Goal: Book appointment/travel/reservation

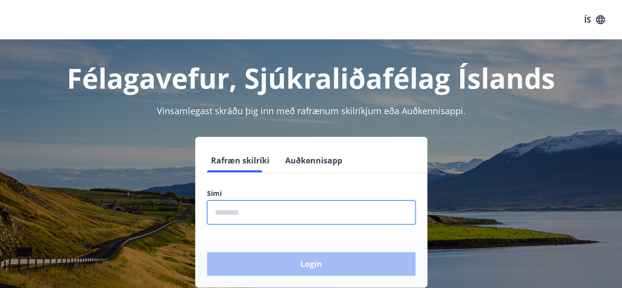
click at [266, 217] on input "phone" at bounding box center [311, 212] width 209 height 24
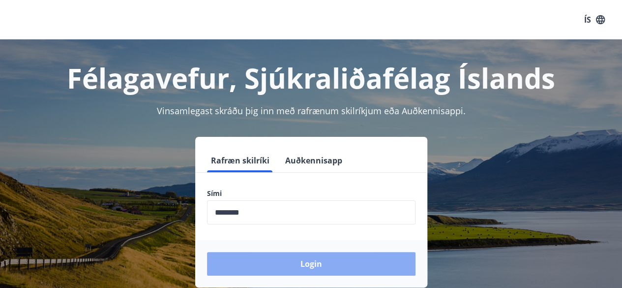
click at [310, 270] on button "Login" at bounding box center [311, 264] width 209 height 24
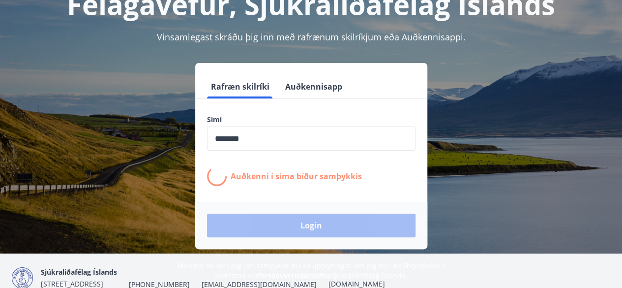
scroll to position [75, 0]
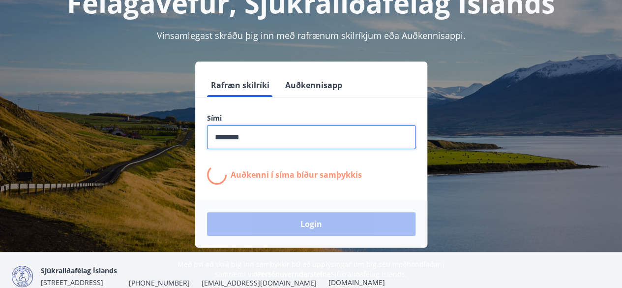
click at [247, 138] on input "phone" at bounding box center [311, 137] width 209 height 24
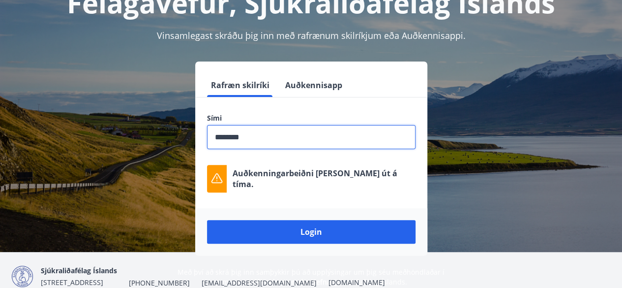
click at [247, 138] on input "phone" at bounding box center [311, 137] width 209 height 24
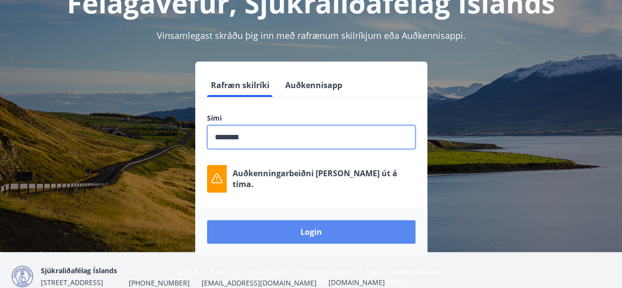
type input "********"
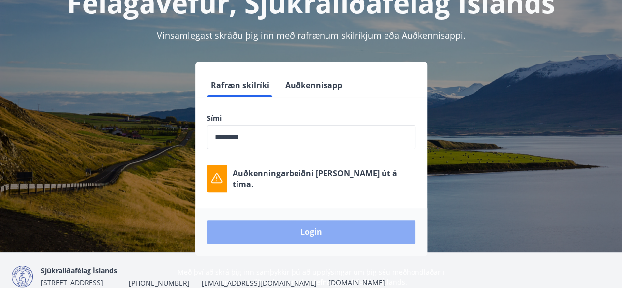
click at [324, 238] on button "Login" at bounding box center [311, 232] width 209 height 24
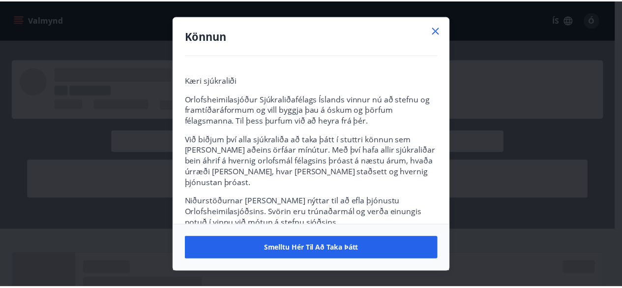
scroll to position [52, 0]
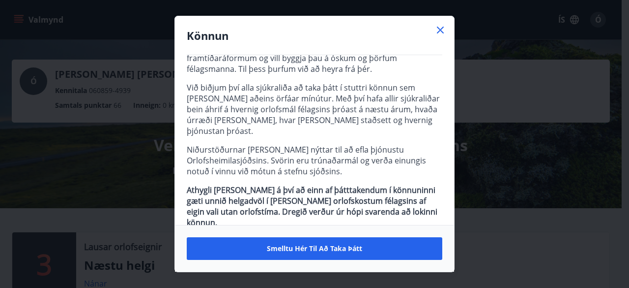
click at [441, 28] on icon at bounding box center [441, 30] width 12 height 12
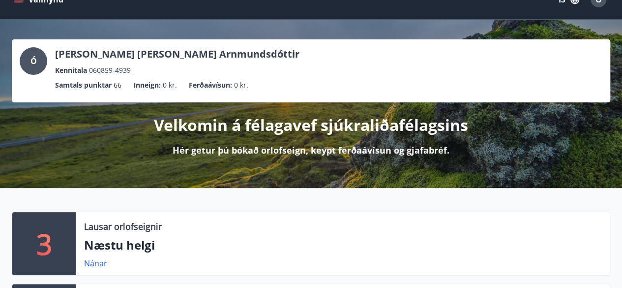
scroll to position [0, 0]
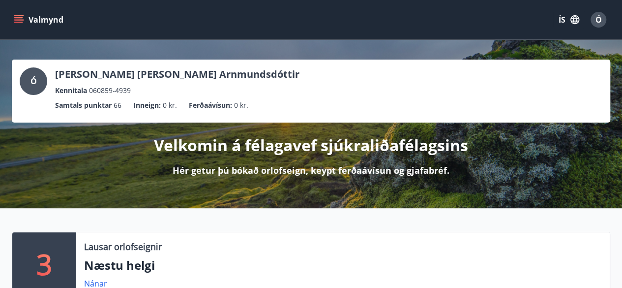
click at [17, 18] on icon "menu" at bounding box center [19, 20] width 10 height 10
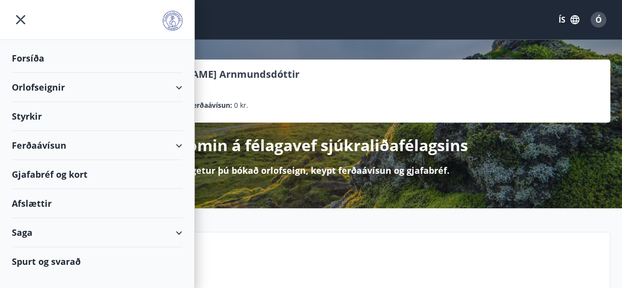
click at [119, 90] on div "Orlofseignir" at bounding box center [97, 87] width 171 height 29
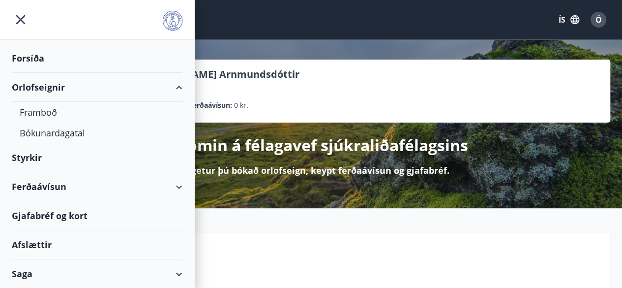
click at [45, 91] on div "Orlofseignir" at bounding box center [97, 87] width 171 height 29
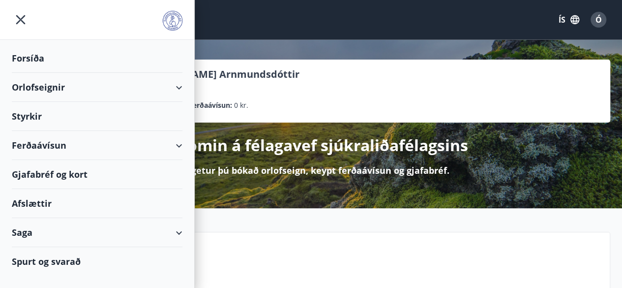
click at [40, 86] on div "Orlofseignir" at bounding box center [97, 87] width 171 height 29
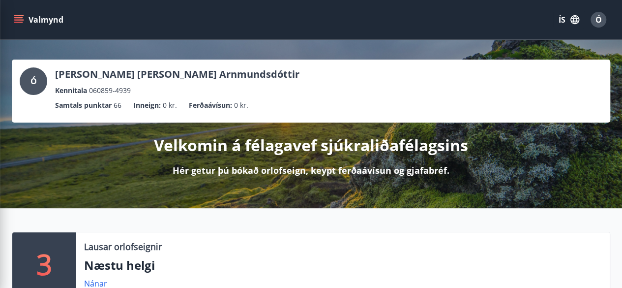
click at [271, 43] on div "Ó [PERSON_NAME] [PERSON_NAME] Arnmundsdóttir Kennitala 060859-4939 Samtals punk…" at bounding box center [311, 124] width 622 height 168
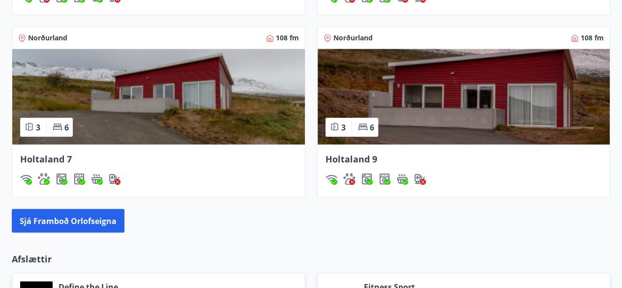
scroll to position [892, 0]
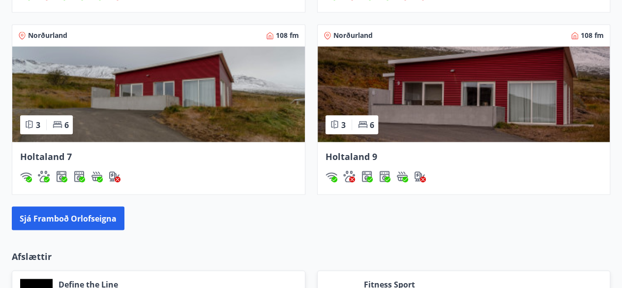
click at [234, 87] on img at bounding box center [158, 93] width 293 height 95
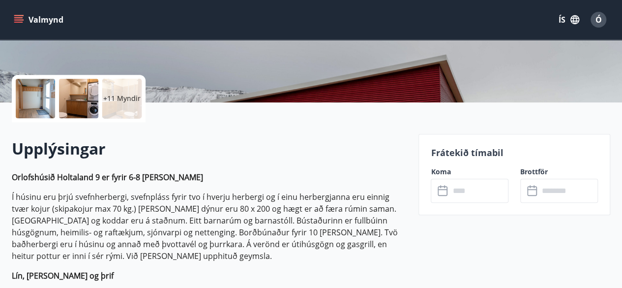
scroll to position [194, 0]
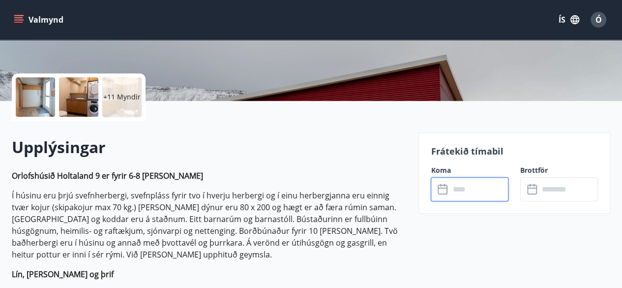
click at [469, 197] on input "text" at bounding box center [478, 189] width 59 height 24
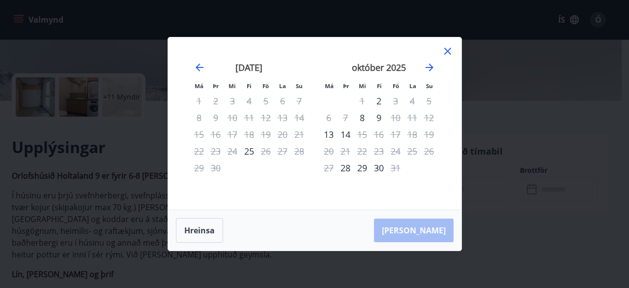
click at [447, 49] on icon at bounding box center [448, 51] width 12 height 12
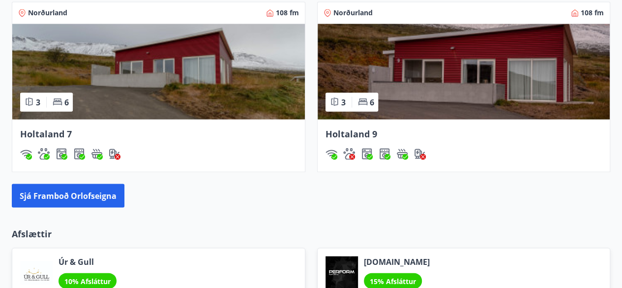
scroll to position [918, 0]
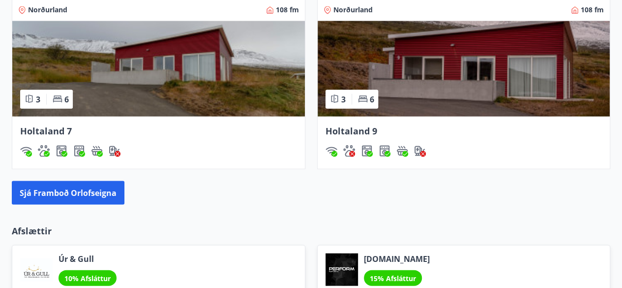
click at [464, 75] on img at bounding box center [464, 68] width 293 height 95
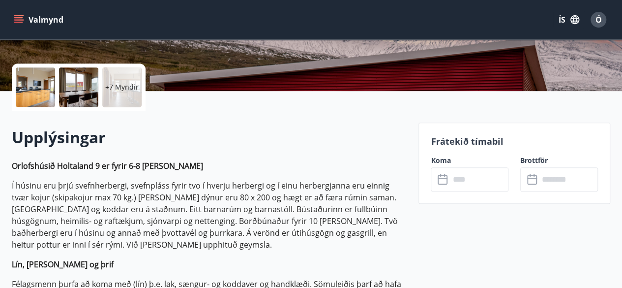
scroll to position [206, 0]
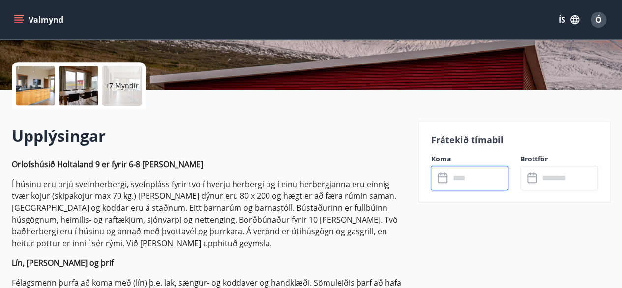
click at [465, 187] on input "text" at bounding box center [478, 178] width 59 height 24
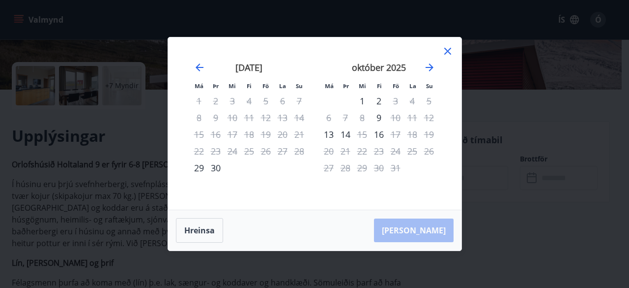
click at [447, 48] on icon at bounding box center [448, 51] width 12 height 12
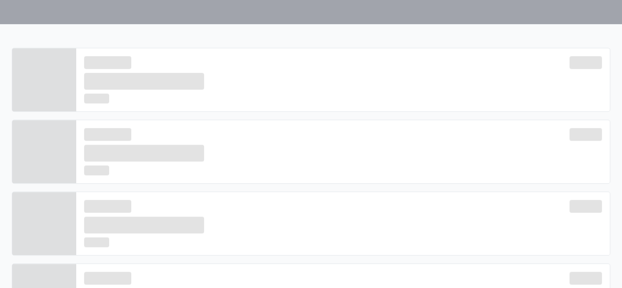
scroll to position [918, 0]
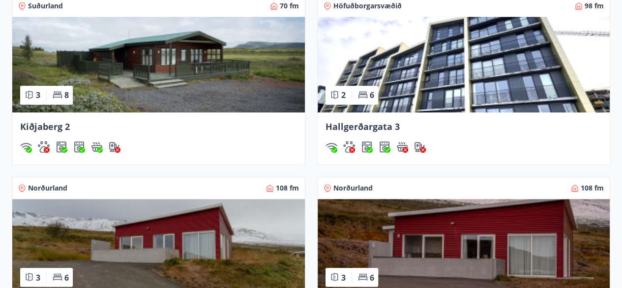
click at [236, 246] on img at bounding box center [158, 246] width 293 height 95
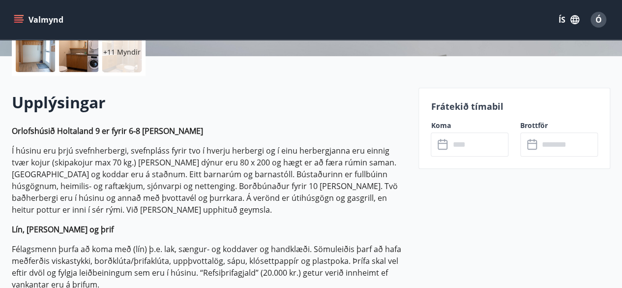
scroll to position [243, 0]
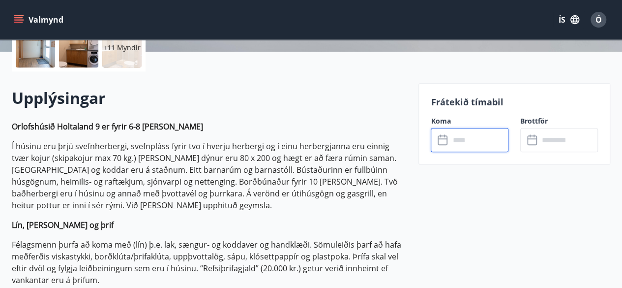
click at [474, 143] on input "text" at bounding box center [478, 140] width 59 height 24
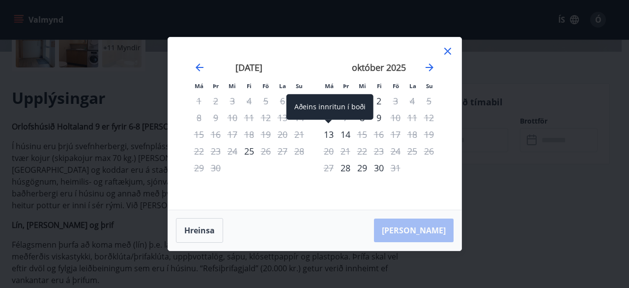
click at [330, 140] on div "13" at bounding box center [329, 134] width 17 height 17
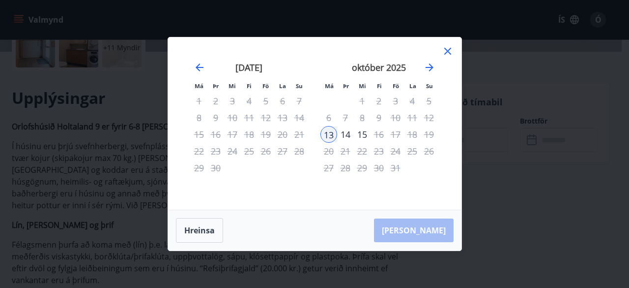
click at [452, 53] on icon at bounding box center [448, 51] width 12 height 12
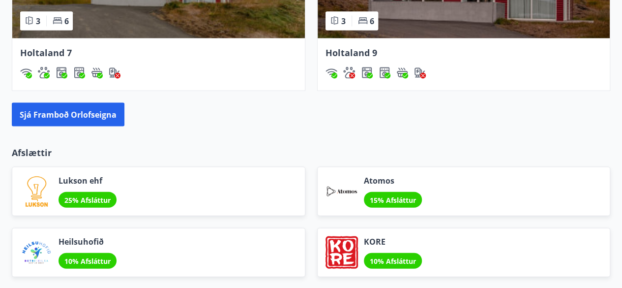
scroll to position [993, 0]
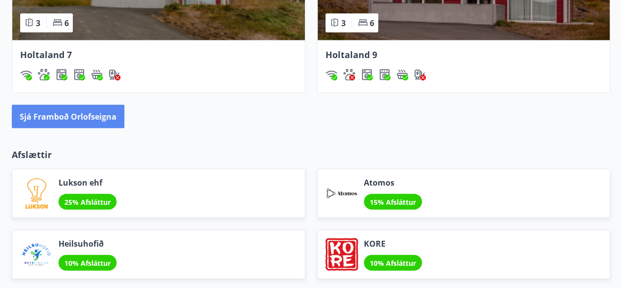
click at [56, 120] on button "Sjá framboð orlofseigna" at bounding box center [68, 117] width 113 height 24
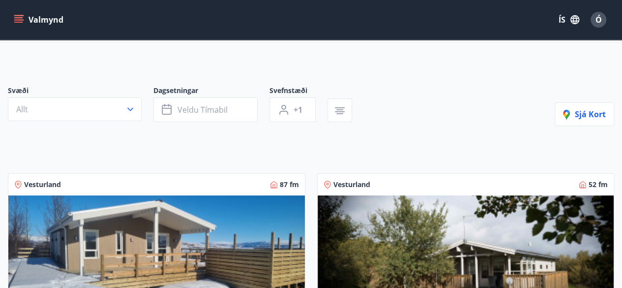
scroll to position [36, 0]
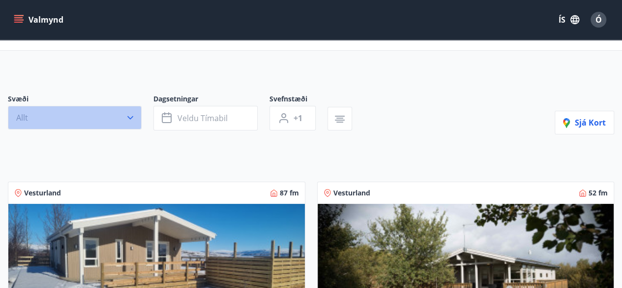
click at [118, 120] on button "Allt" at bounding box center [75, 118] width 134 height 24
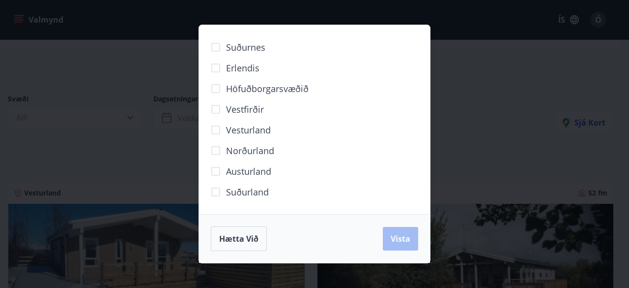
click at [239, 155] on span "Norðurland" at bounding box center [250, 150] width 48 height 13
click at [414, 242] on button "Vista" at bounding box center [400, 239] width 35 height 24
